Goal: Communication & Community: Answer question/provide support

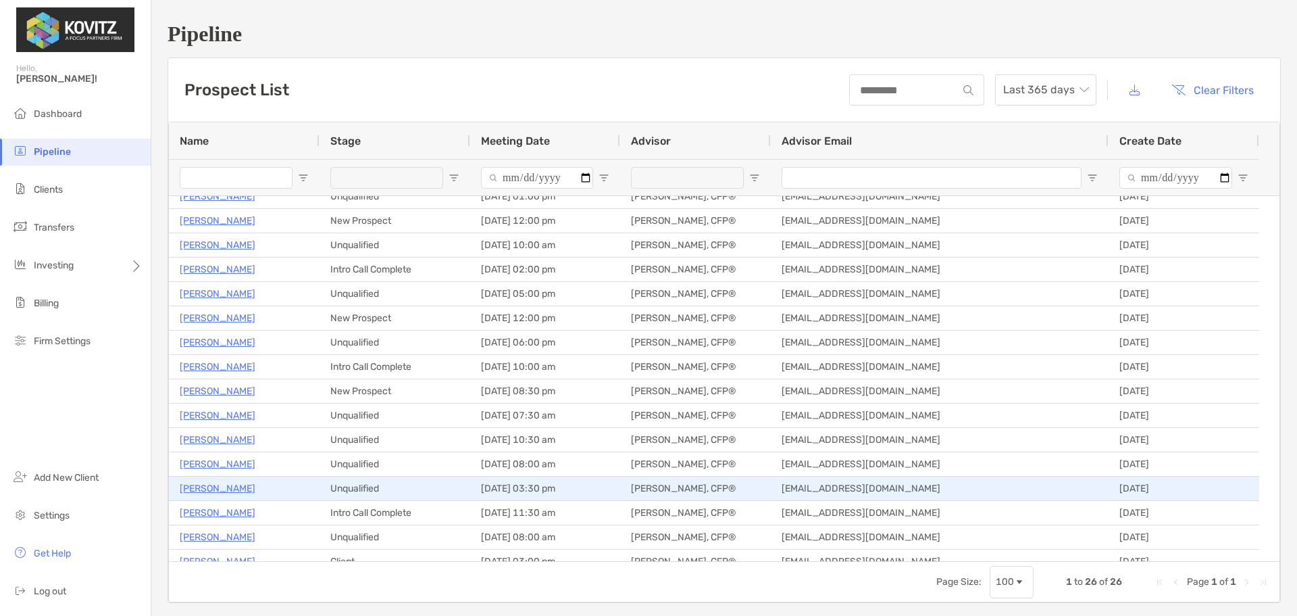
scroll to position [203, 0]
click at [213, 487] on p "[PERSON_NAME]" at bounding box center [218, 491] width 76 height 17
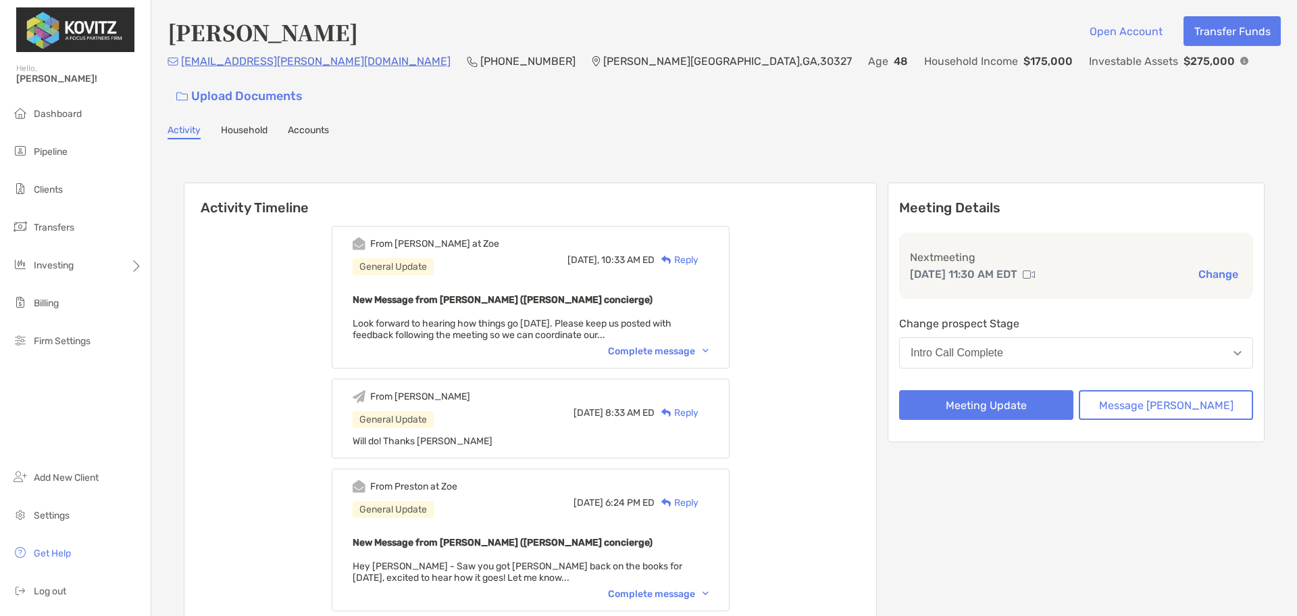
click at [691, 345] on div "Complete message" at bounding box center [658, 350] width 101 height 11
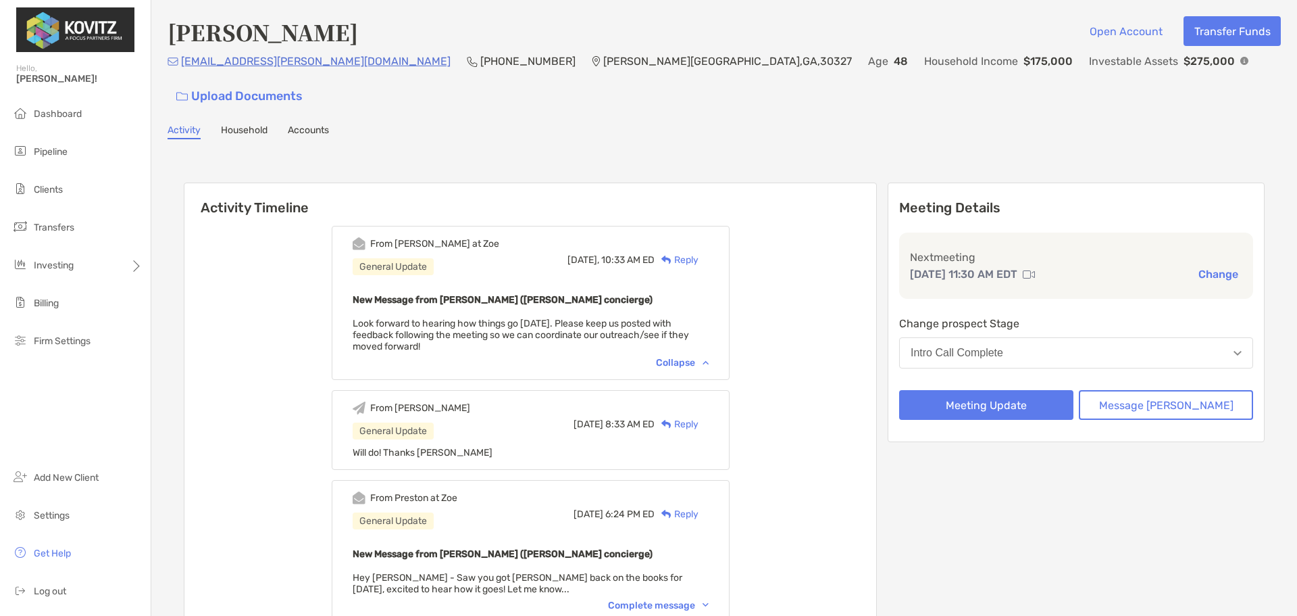
click at [699, 253] on div "Reply" at bounding box center [677, 260] width 44 height 14
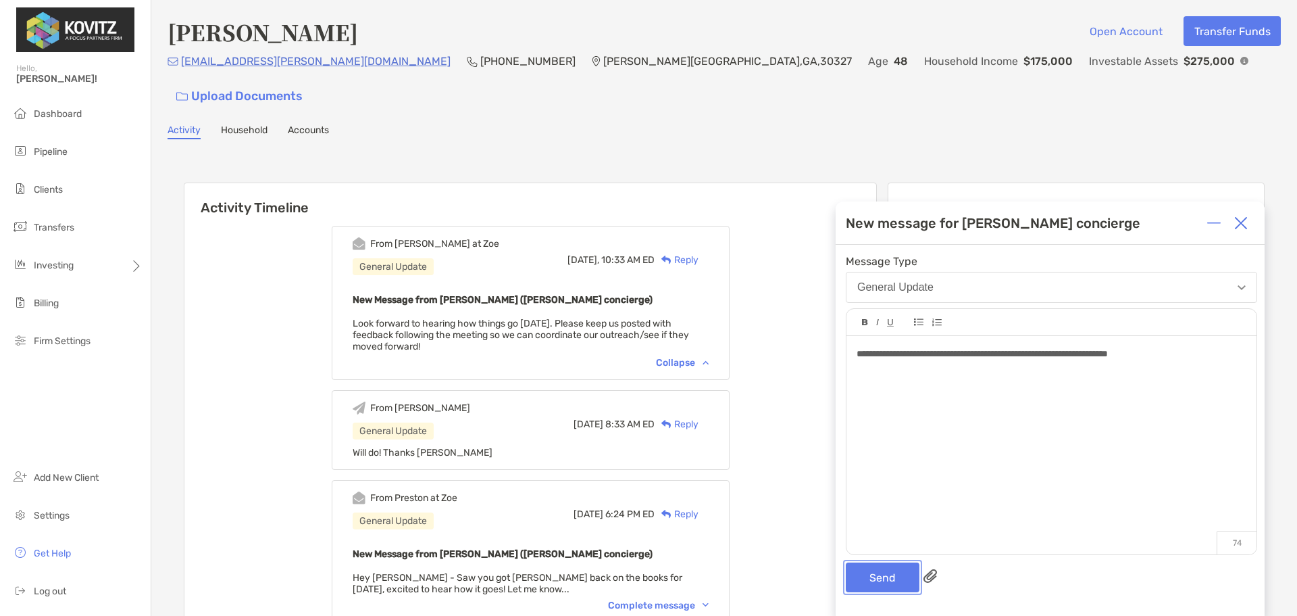
click at [890, 565] on button "Send" at bounding box center [883, 577] width 74 height 30
